Goal: Navigation & Orientation: Find specific page/section

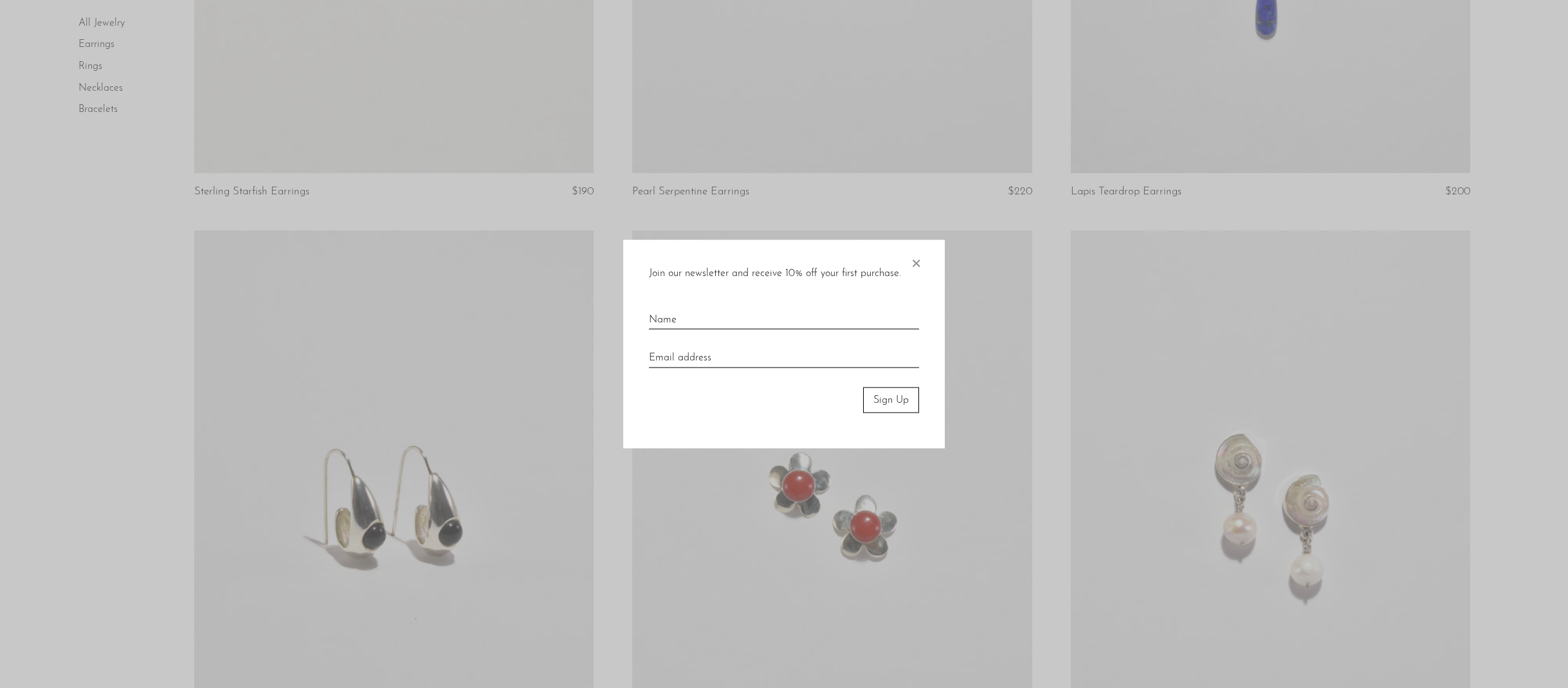
scroll to position [1866, 0]
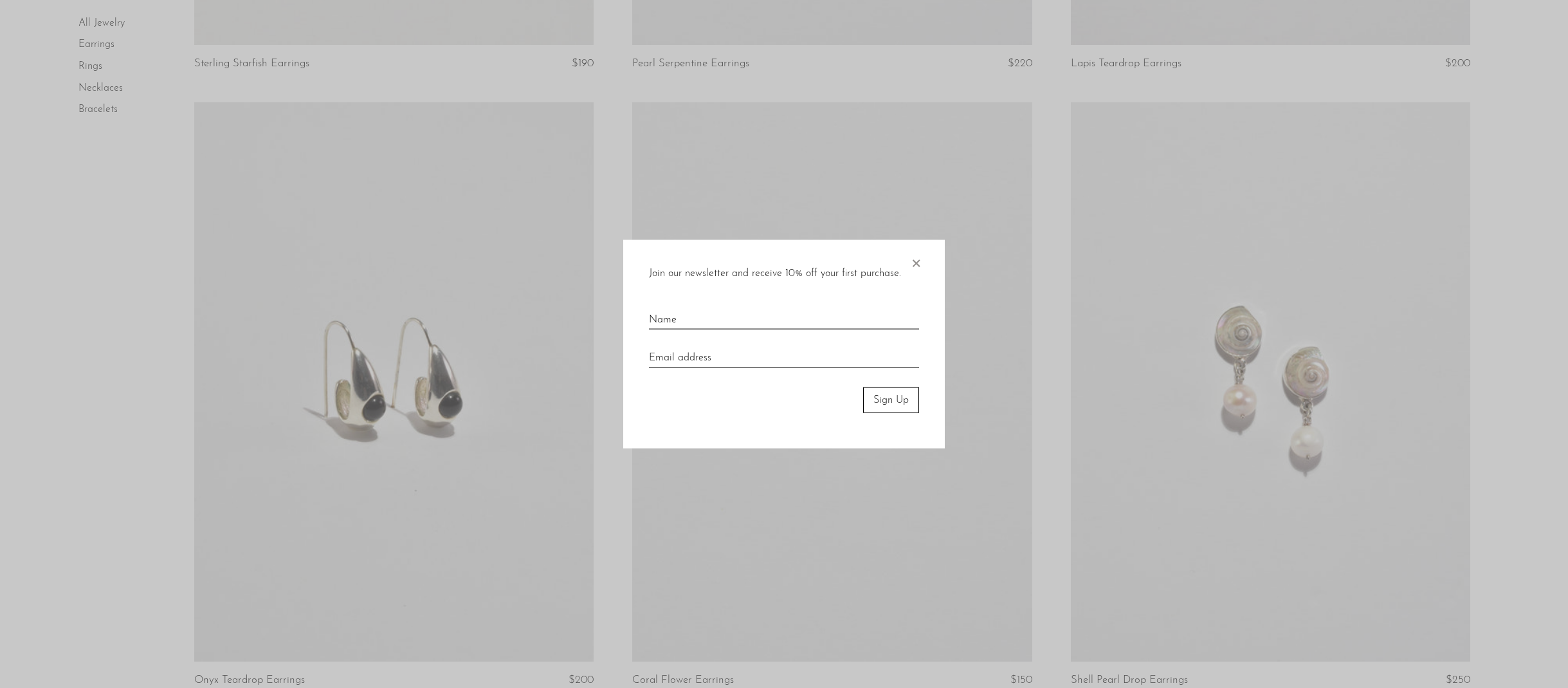
click at [918, 265] on span "×" at bounding box center [915, 260] width 13 height 42
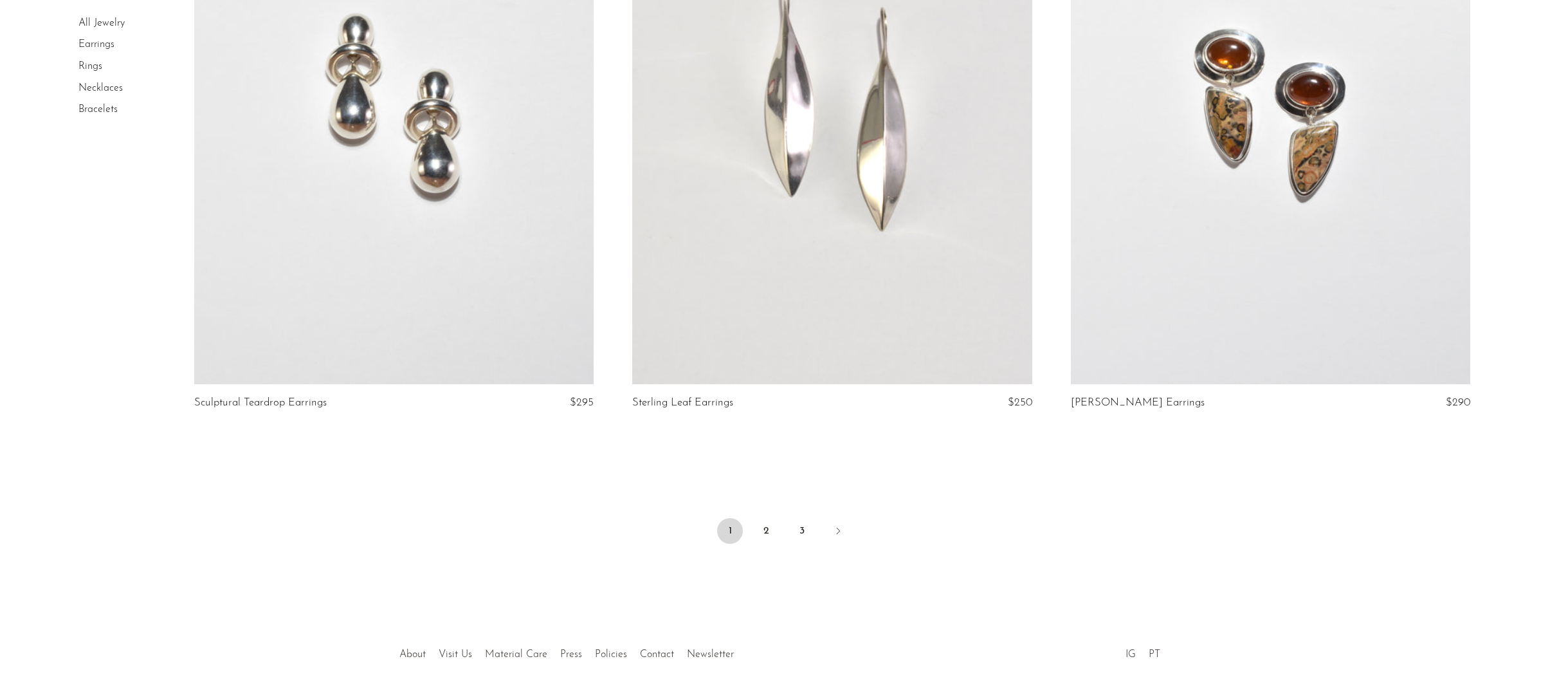
scroll to position [7130, 0]
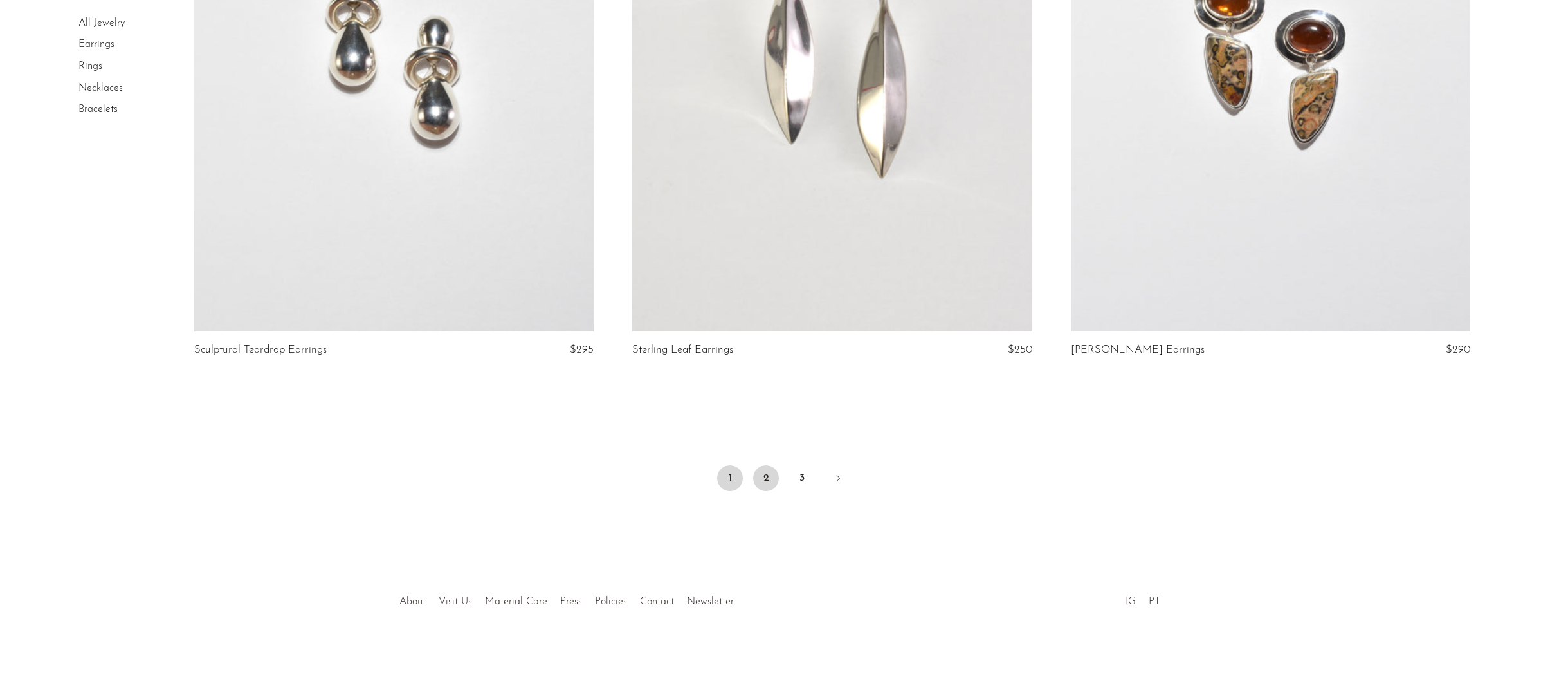
click at [773, 476] on link "2" at bounding box center [765, 478] width 25 height 25
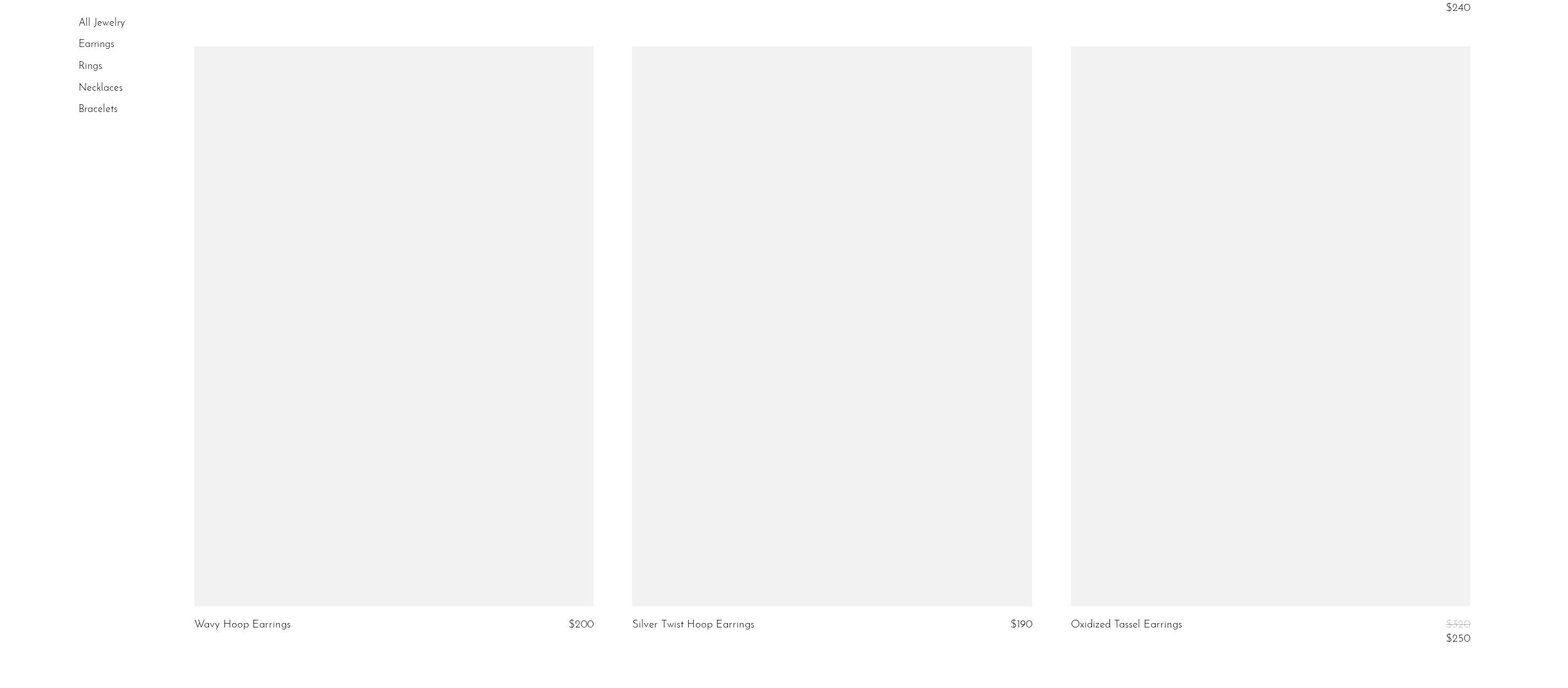
scroll to position [7079, 0]
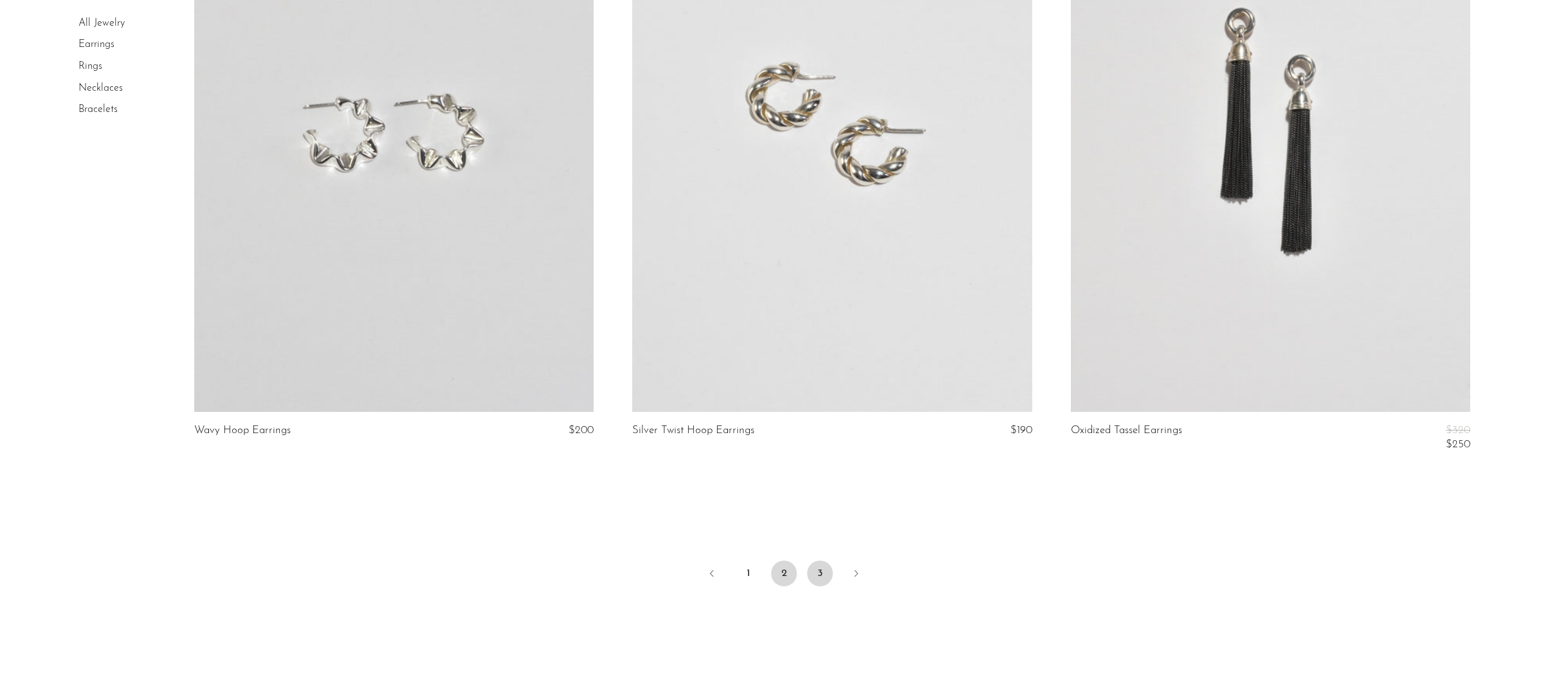
click at [821, 575] on link "3" at bounding box center [820, 573] width 25 height 25
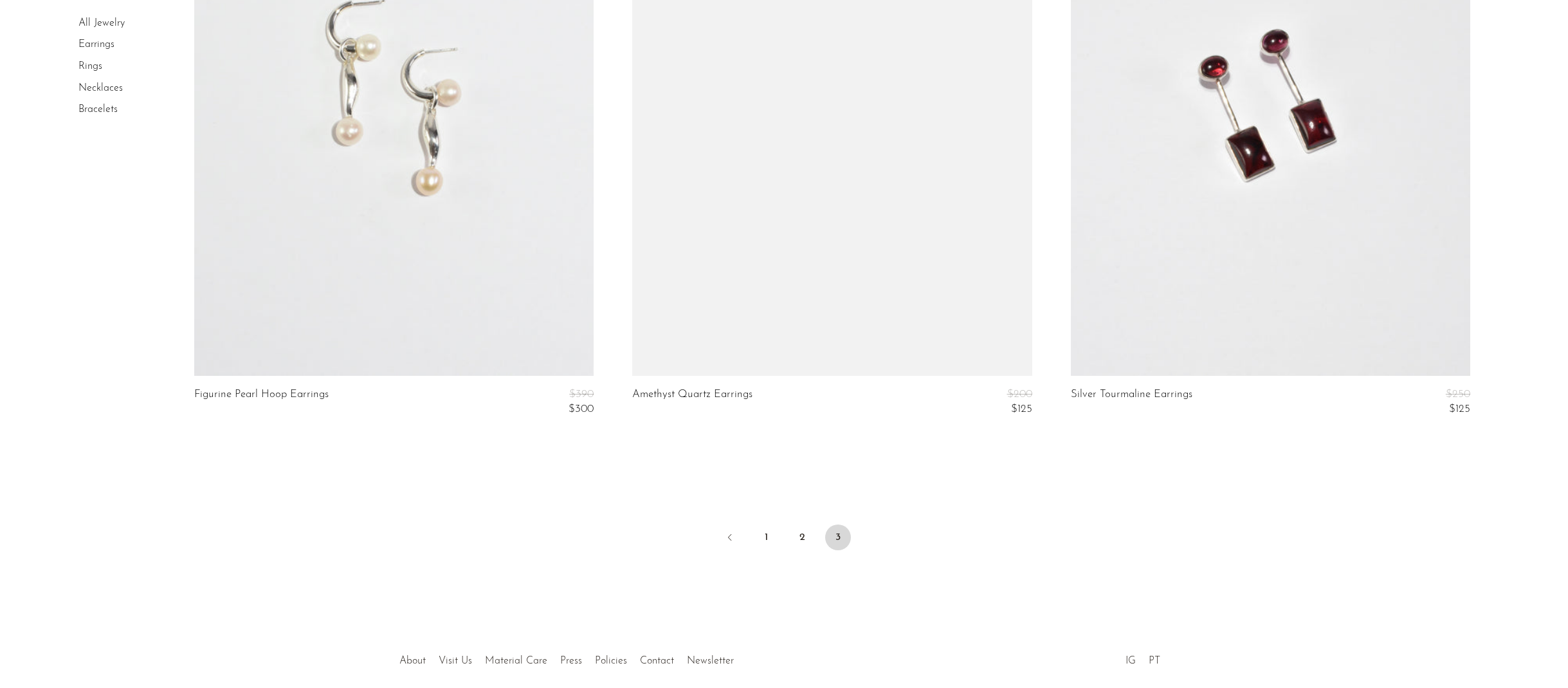
scroll to position [3516, 0]
